Goal: Transaction & Acquisition: Purchase product/service

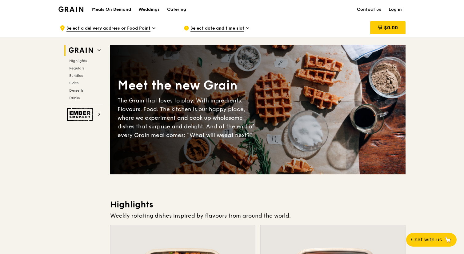
click at [84, 47] on img at bounding box center [81, 50] width 28 height 11
click at [105, 8] on h1 "Meals On Demand" at bounding box center [111, 9] width 39 height 6
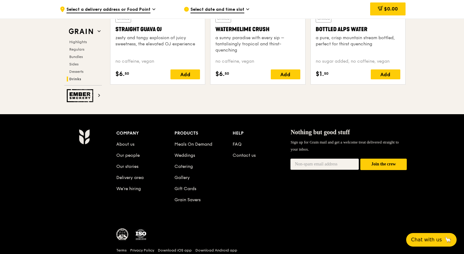
scroll to position [2555, 0]
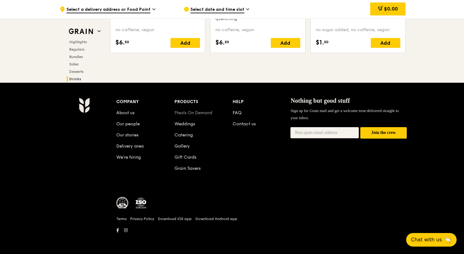
click at [178, 112] on link "Meals On Demand" at bounding box center [194, 112] width 38 height 5
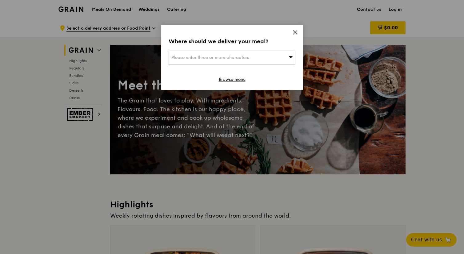
click at [294, 32] on icon at bounding box center [296, 33] width 6 height 6
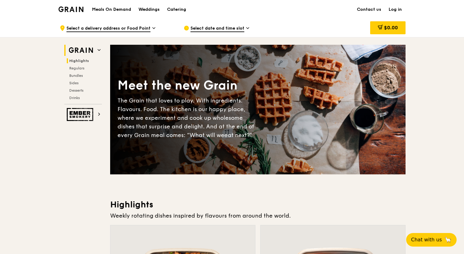
click at [81, 60] on span "Highlights" at bounding box center [79, 61] width 20 height 4
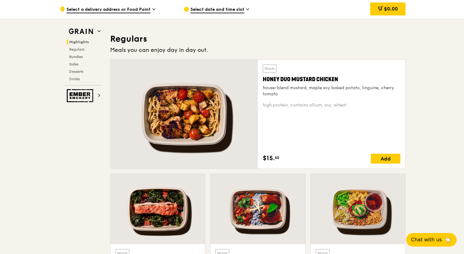
scroll to position [391, 0]
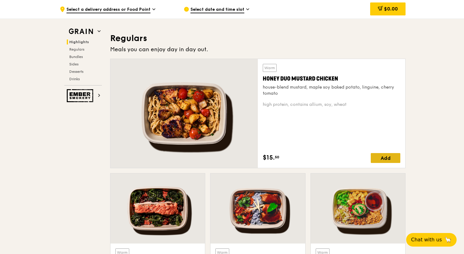
click at [381, 154] on div "Add" at bounding box center [386, 158] width 30 height 10
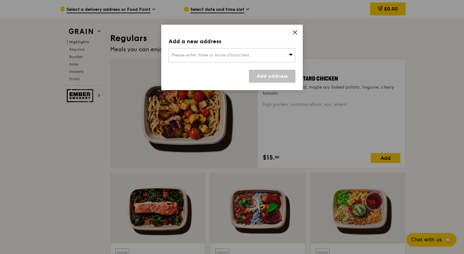
click at [223, 57] on span "Please enter three or more characters" at bounding box center [211, 54] width 78 height 5
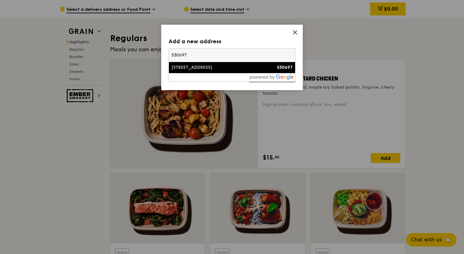
type input "530697"
click at [216, 67] on div "[STREET_ADDRESS]" at bounding box center [217, 67] width 91 height 6
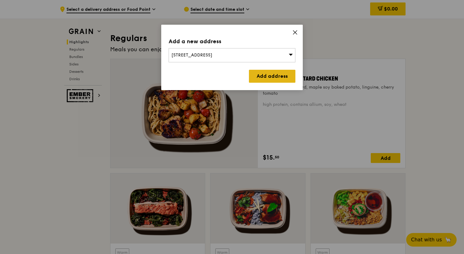
click at [274, 71] on link "Add address" at bounding box center [272, 76] width 47 height 13
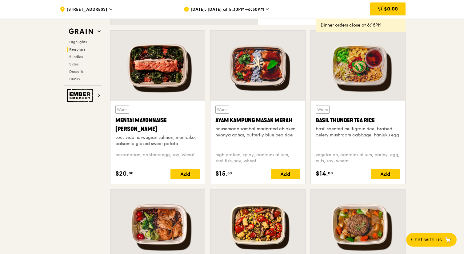
scroll to position [546, 0]
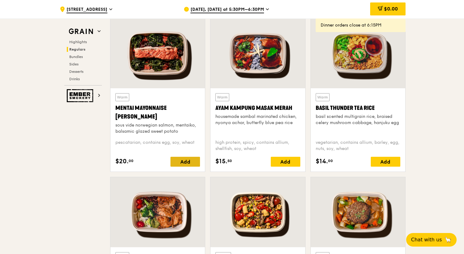
click at [183, 163] on div "Add" at bounding box center [186, 161] width 30 height 10
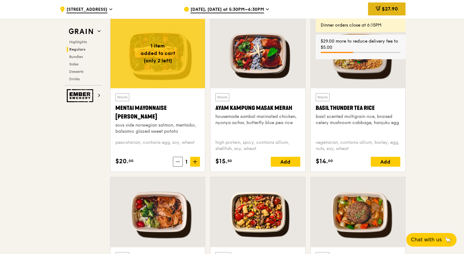
click at [387, 10] on span "$27.90" at bounding box center [390, 9] width 16 height 6
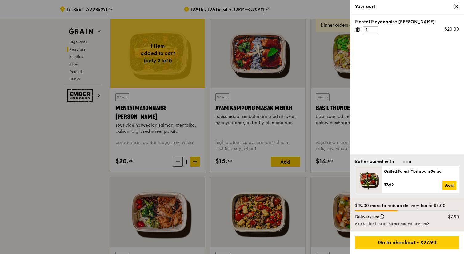
click at [456, 5] on icon at bounding box center [457, 7] width 6 height 6
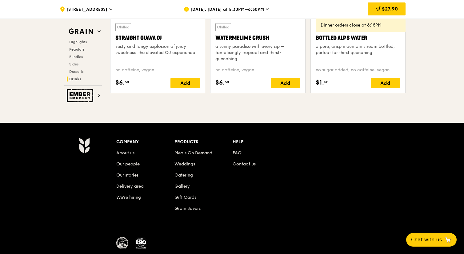
scroll to position [2555, 0]
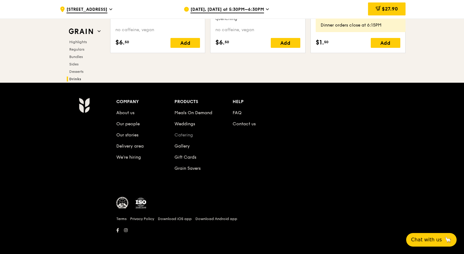
click at [176, 132] on li "Catering" at bounding box center [204, 133] width 58 height 11
click at [177, 136] on link "Catering" at bounding box center [184, 134] width 18 height 5
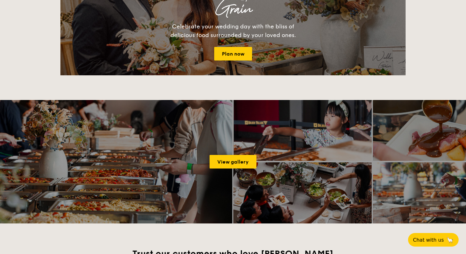
scroll to position [806, 0]
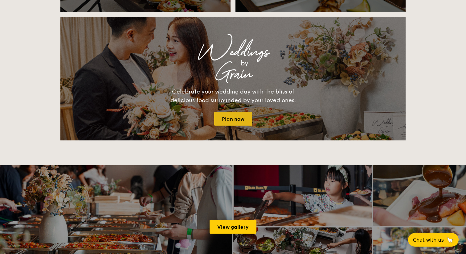
click at [223, 118] on link "Plan now" at bounding box center [233, 119] width 38 height 14
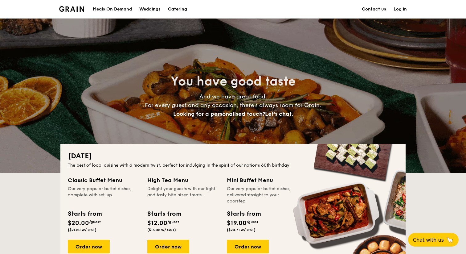
click at [127, 8] on div "Meals On Demand" at bounding box center [112, 9] width 39 height 18
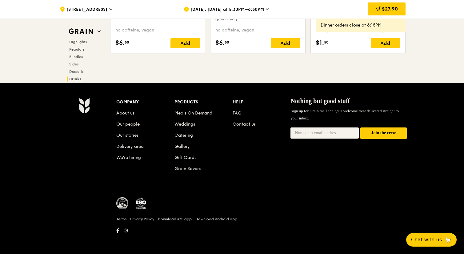
scroll to position [2554, 0]
